Goal: Task Accomplishment & Management: Manage account settings

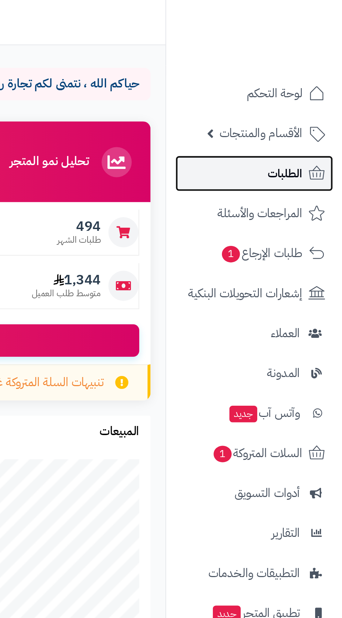
click at [288, 79] on link "الطلبات" at bounding box center [301, 80] width 73 height 17
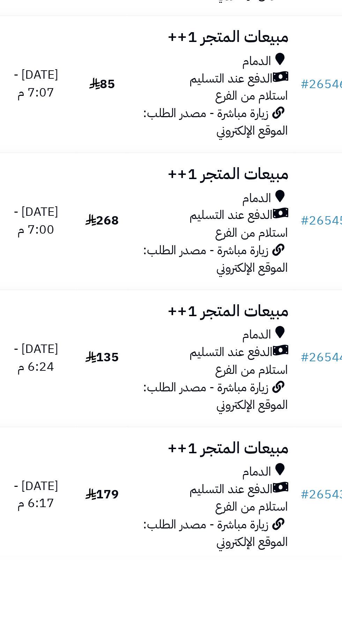
scroll to position [642, 0]
